Goal: Information Seeking & Learning: Understand process/instructions

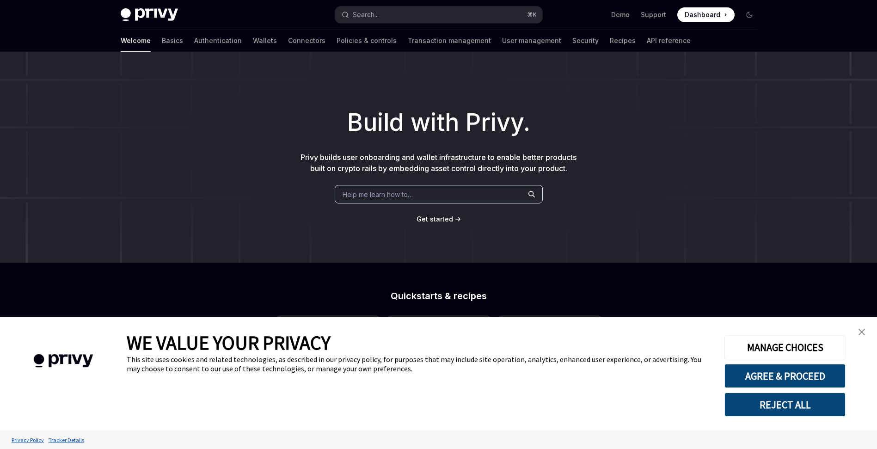
click at [213, 166] on div "Build with Privy. Privy builds user onboarding and wallet infrastructure to ena…" at bounding box center [438, 157] width 877 height 211
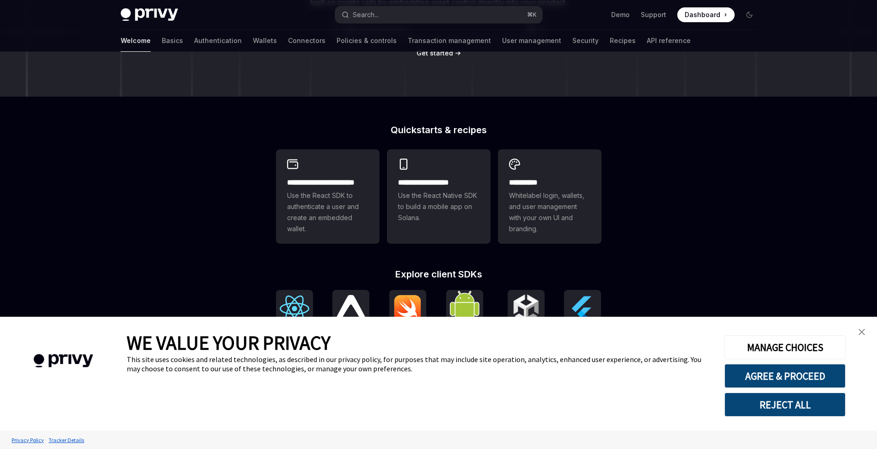
scroll to position [286, 0]
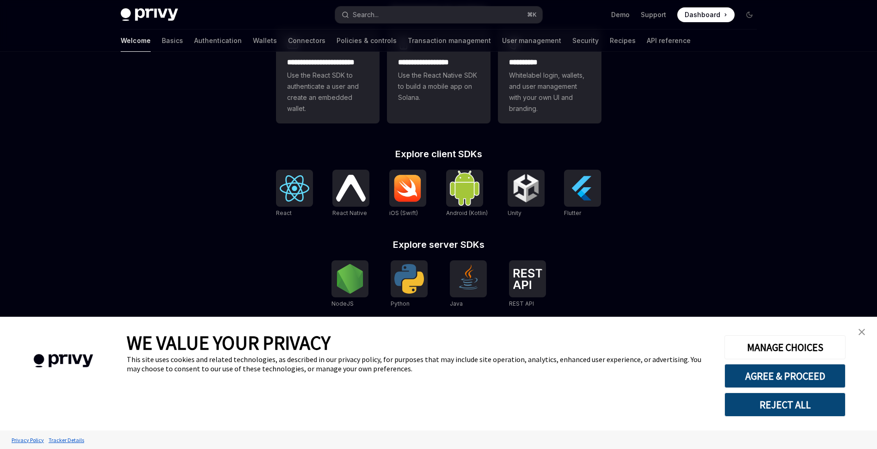
click at [861, 334] on img "close banner" at bounding box center [861, 332] width 6 height 6
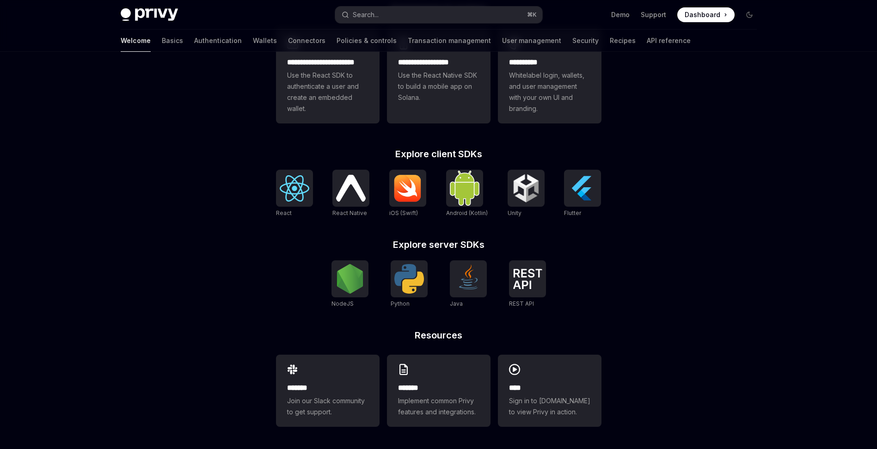
click at [171, 166] on div "**********" at bounding box center [438, 107] width 877 height 683
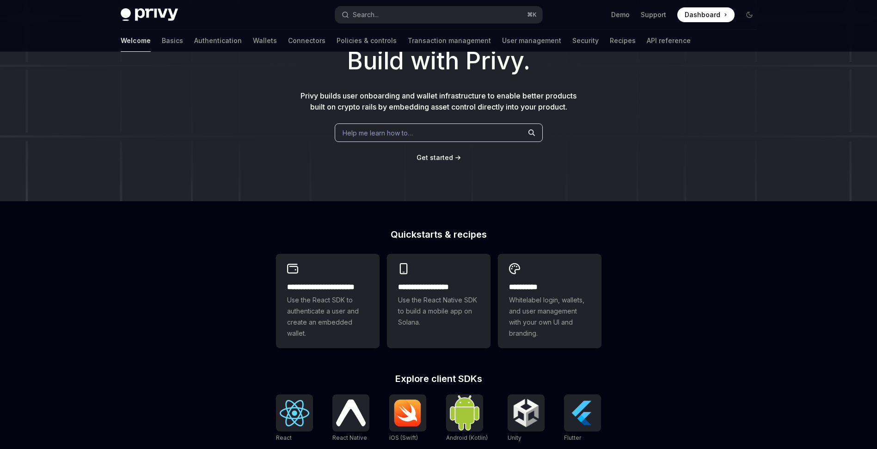
scroll to position [0, 0]
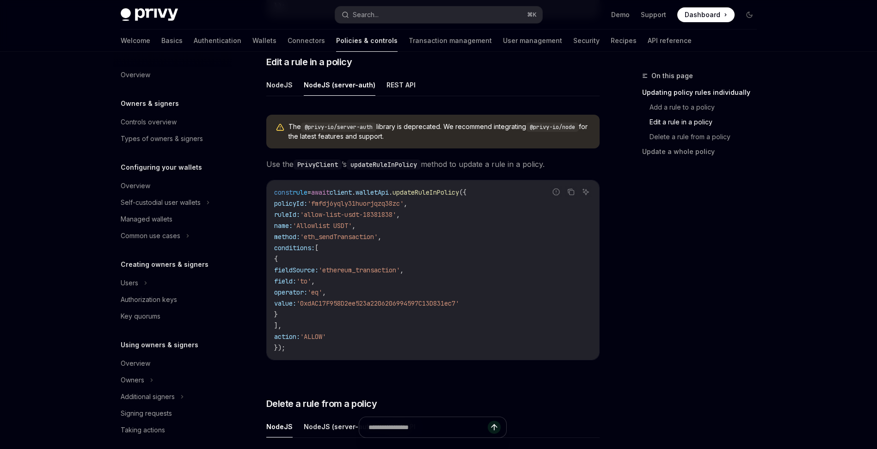
scroll to position [202, 0]
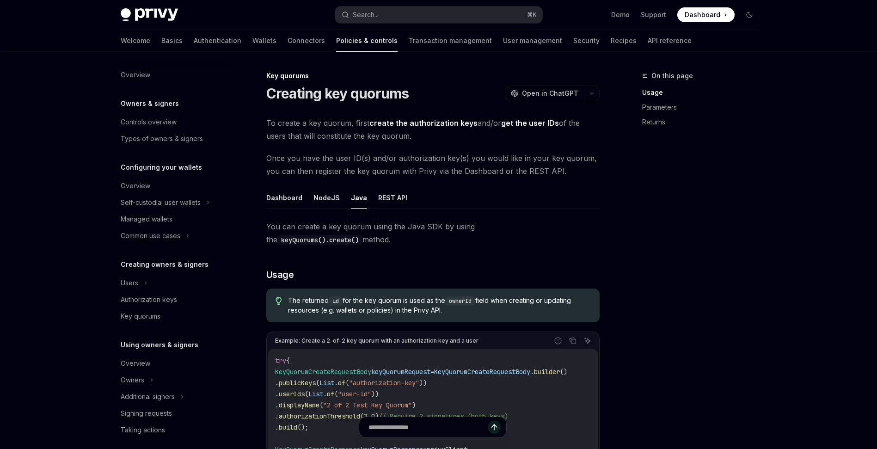
scroll to position [126, 0]
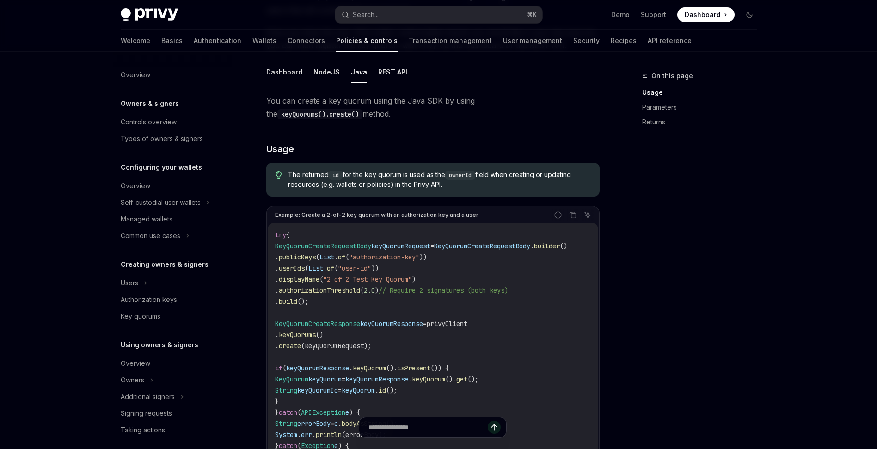
type textarea "*"
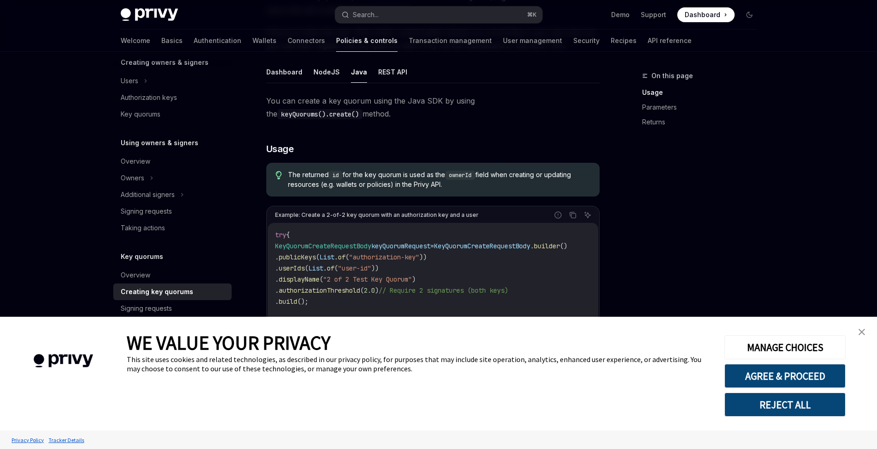
scroll to position [0, 0]
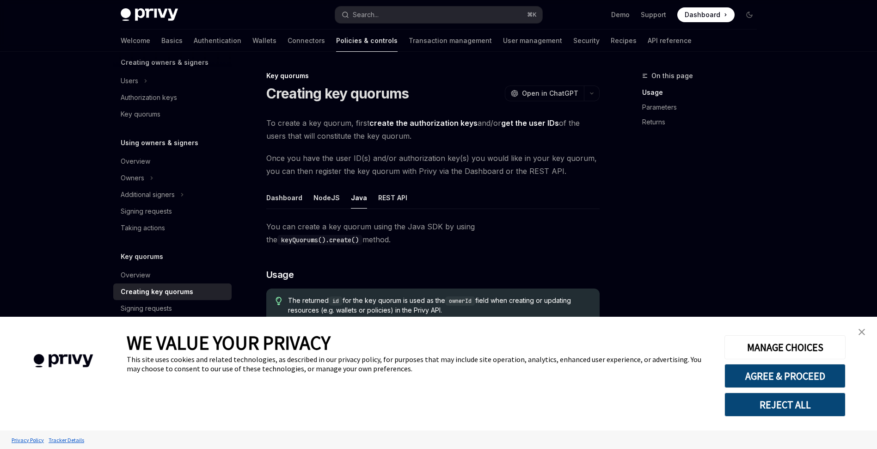
click at [862, 331] on img "close banner" at bounding box center [861, 332] width 6 height 6
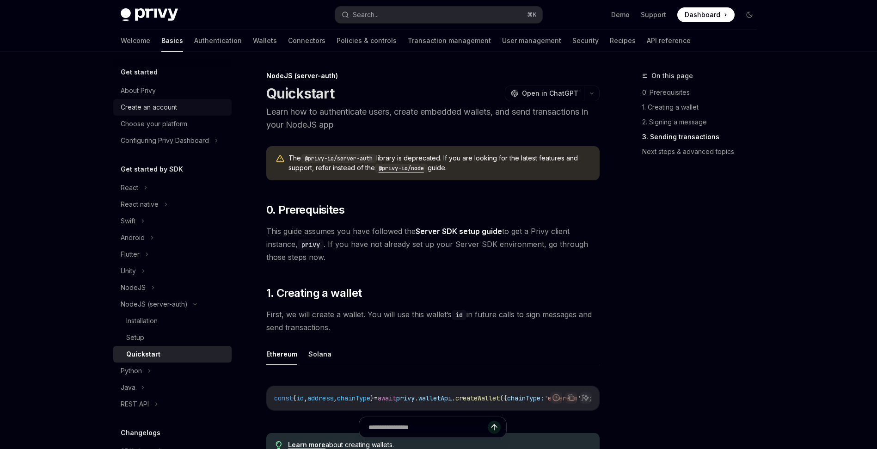
scroll to position [916, 0]
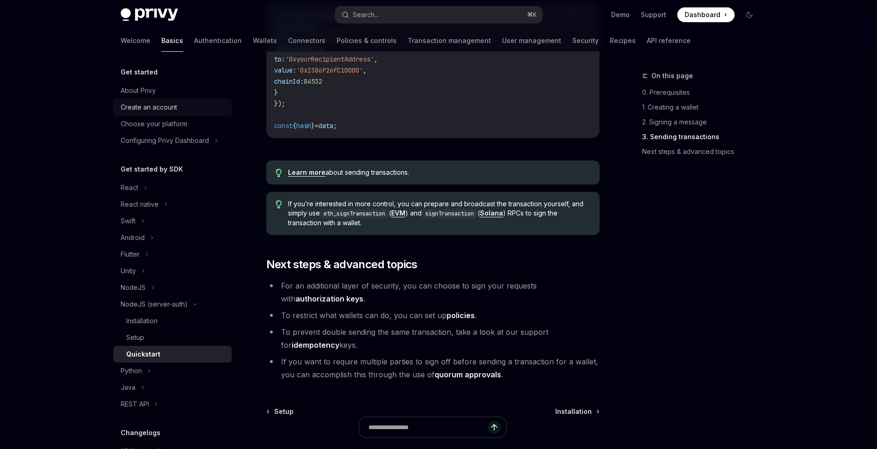
type textarea "*"
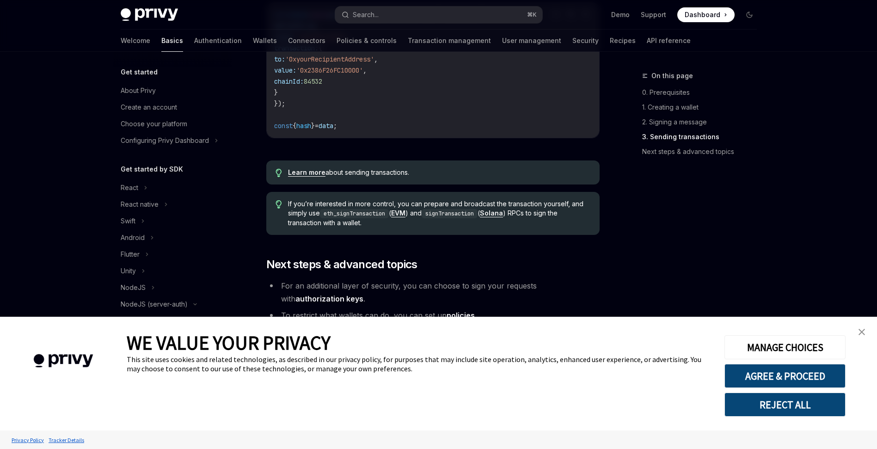
click at [858, 329] on img "close banner" at bounding box center [861, 332] width 6 height 6
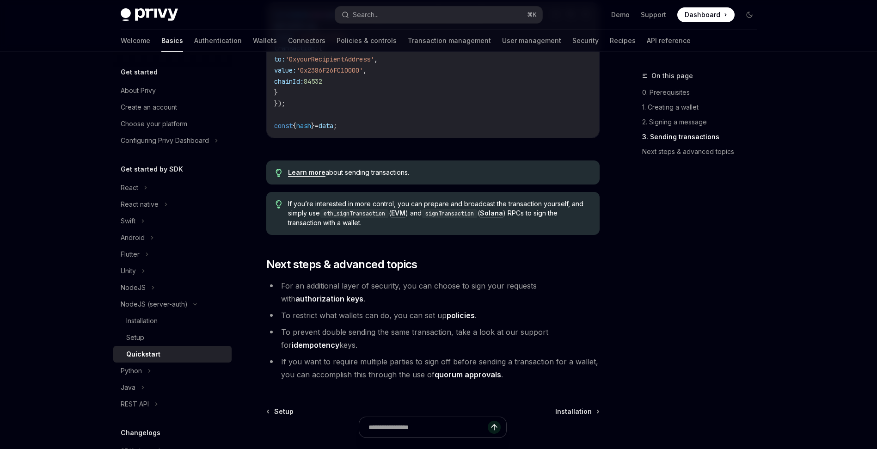
click at [714, 229] on div "On this page 0. Prerequisites 1. Creating a wallet 2. Signing a message 3. Send…" at bounding box center [694, 259] width 141 height 379
